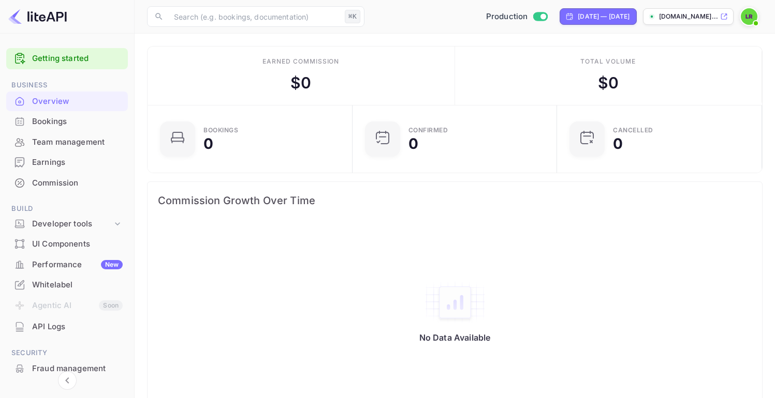
click at [53, 56] on link "Getting started" at bounding box center [77, 59] width 91 height 12
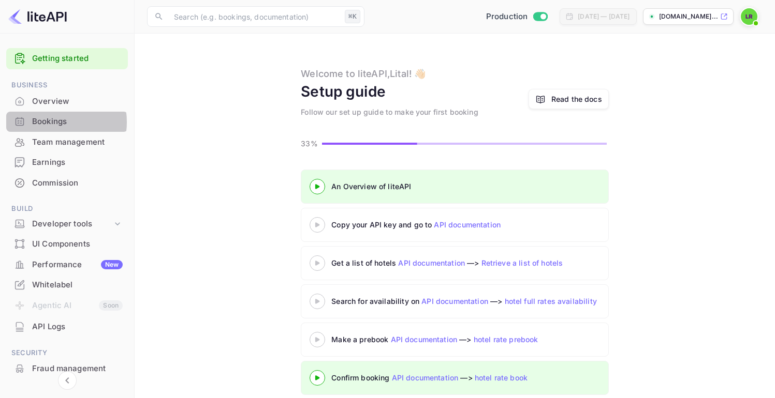
click at [47, 122] on div "Bookings" at bounding box center [77, 122] width 91 height 12
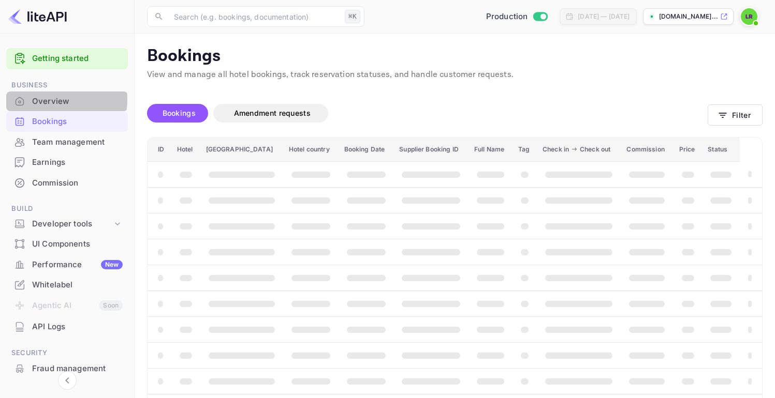
click at [52, 100] on div "Overview" at bounding box center [77, 102] width 91 height 12
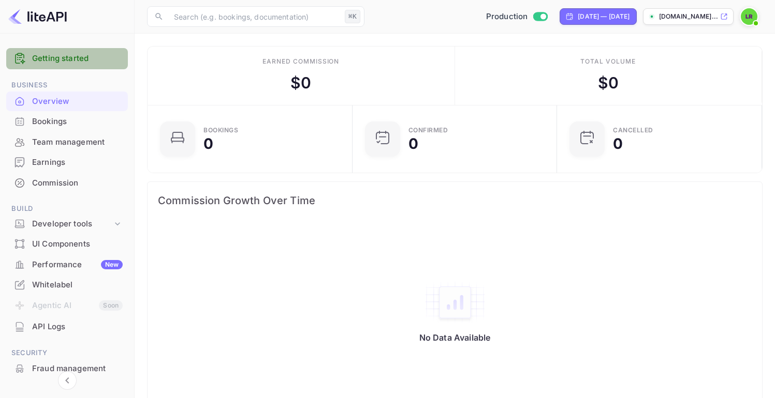
click at [88, 55] on link "Getting started" at bounding box center [77, 59] width 91 height 12
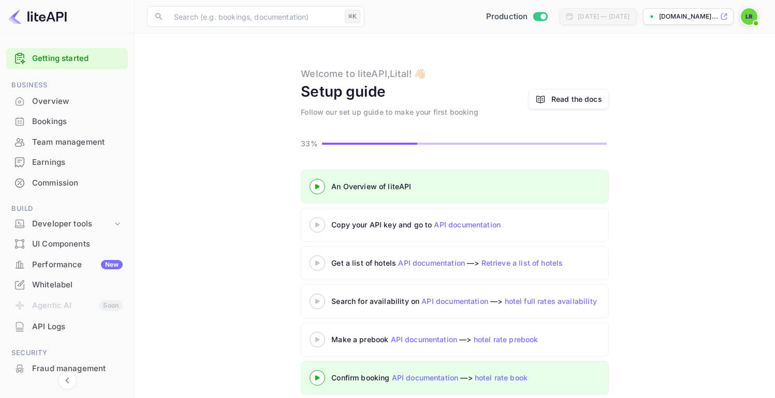
click at [62, 7] on div at bounding box center [67, 17] width 135 height 34
click at [43, 16] on img at bounding box center [37, 16] width 58 height 17
click at [40, 58] on link "Getting started" at bounding box center [77, 59] width 91 height 12
click at [40, 121] on div "Bookings" at bounding box center [77, 122] width 91 height 12
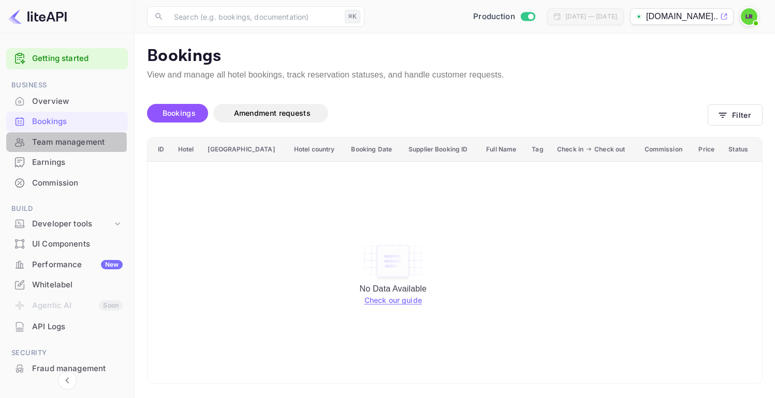
click at [12, 143] on div at bounding box center [19, 142] width 17 height 10
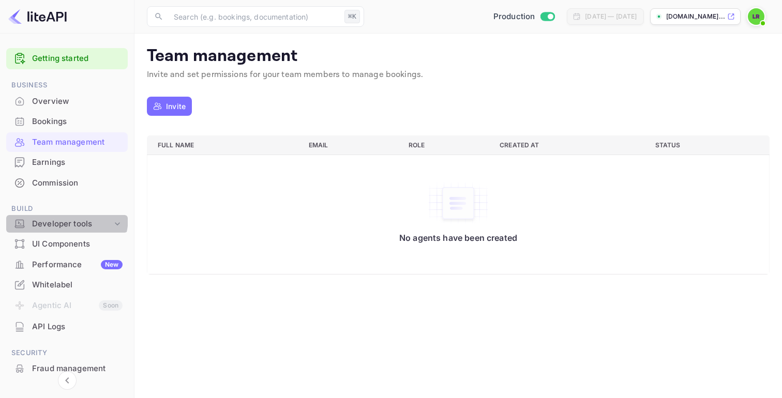
click at [58, 218] on div "Developer tools" at bounding box center [72, 224] width 80 height 12
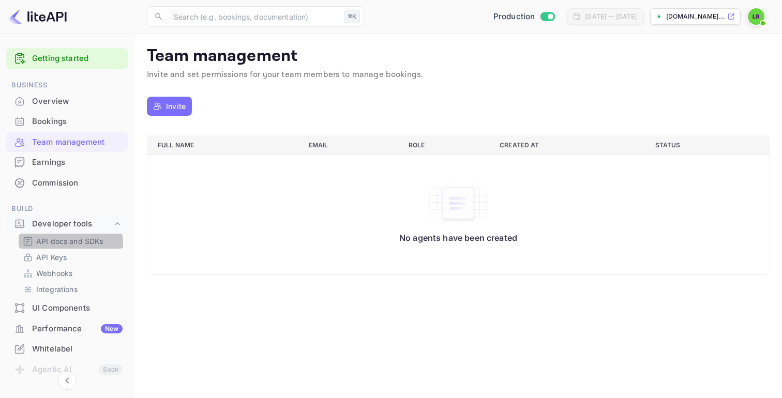
click at [65, 244] on p "API docs and SDKs" at bounding box center [69, 241] width 67 height 11
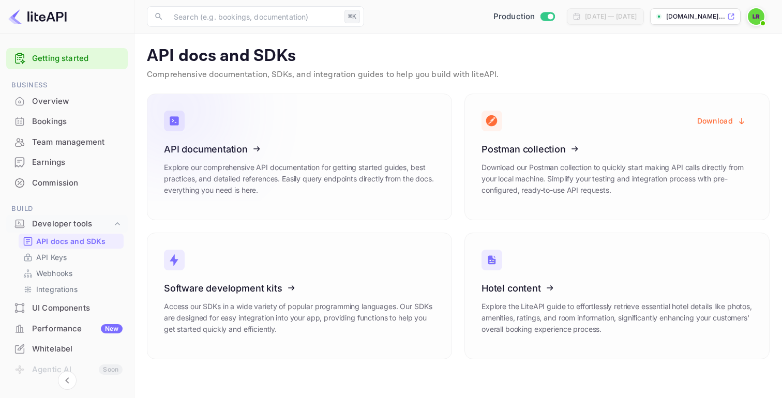
click at [217, 168] on icon at bounding box center [227, 147] width 161 height 107
